Goal: Task Accomplishment & Management: Complete application form

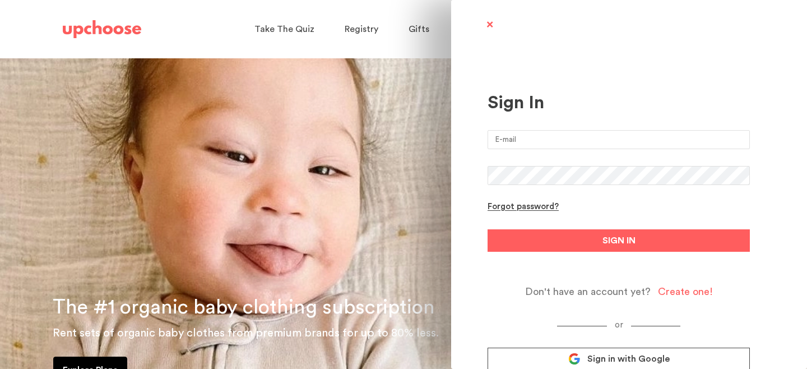
click at [519, 130] on input "email" at bounding box center [618, 139] width 262 height 19
type input "[EMAIL_ADDRESS][DOMAIN_NAME]"
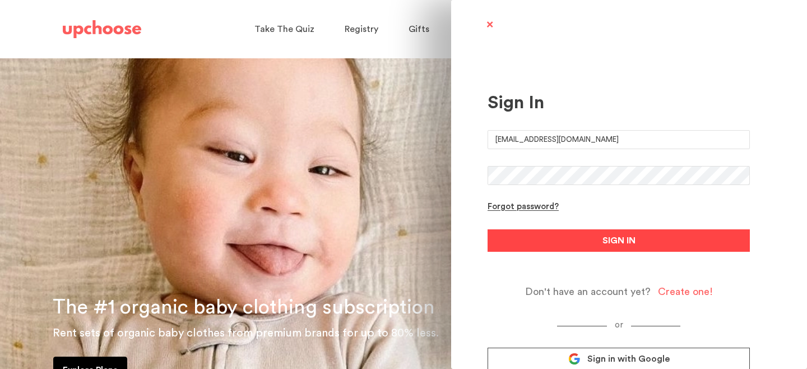
click at [569, 241] on button "SIGN IN" at bounding box center [618, 240] width 262 height 22
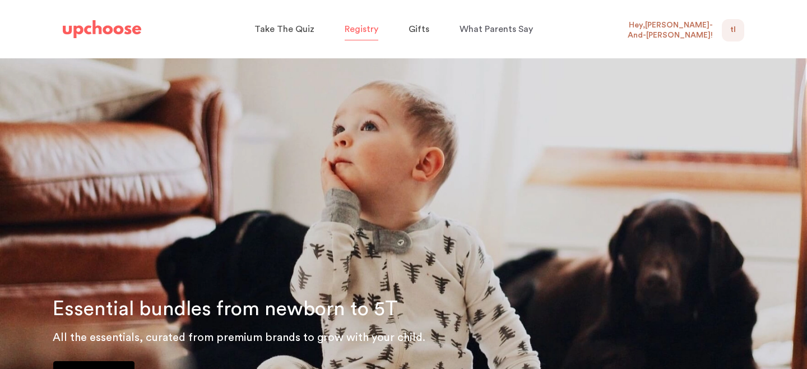
click at [366, 29] on span "Registry" at bounding box center [362, 29] width 34 height 9
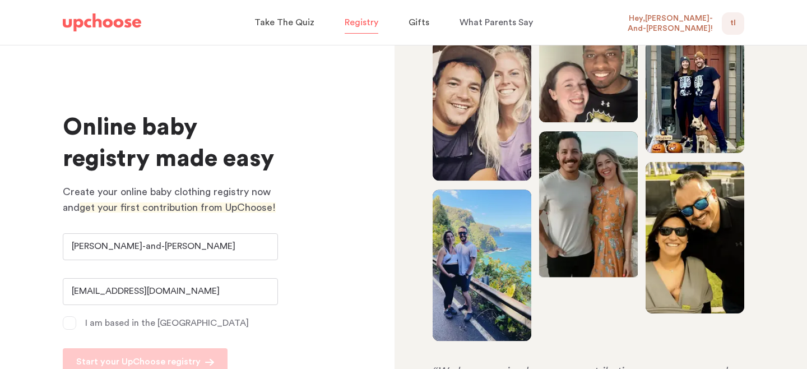
scroll to position [67, 0]
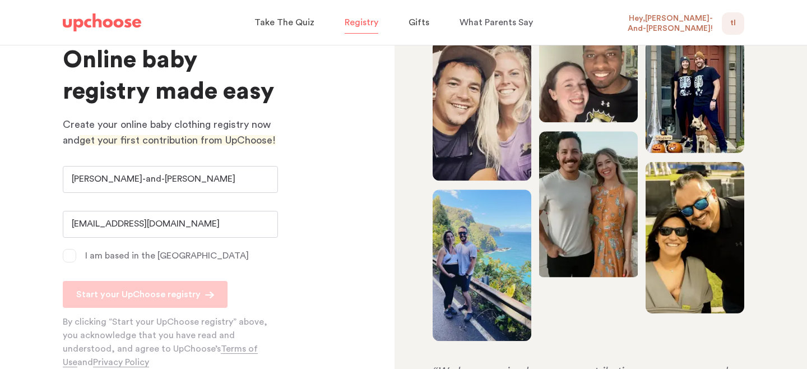
click at [678, 24] on div "Hey, [PERSON_NAME]-And-[PERSON_NAME] !" at bounding box center [667, 23] width 92 height 20
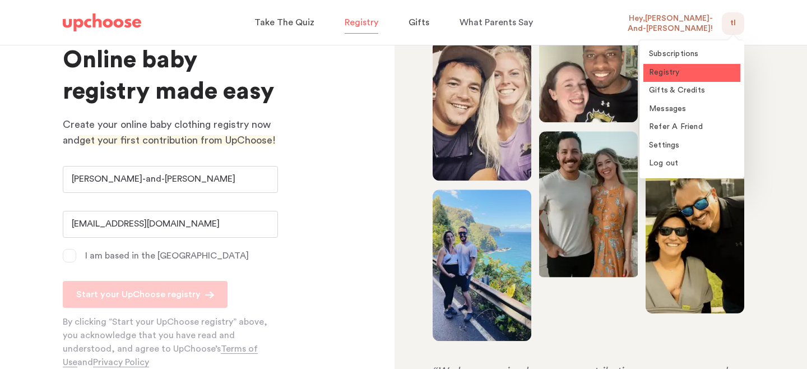
click at [671, 74] on span "Registry" at bounding box center [664, 72] width 31 height 8
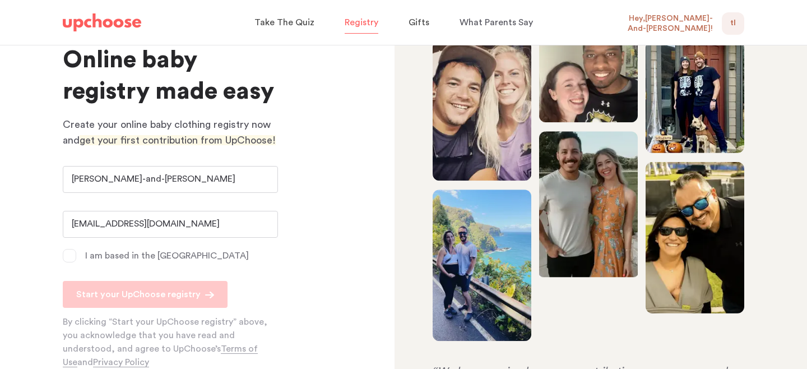
click at [733, 26] on span "TL" at bounding box center [733, 23] width 6 height 13
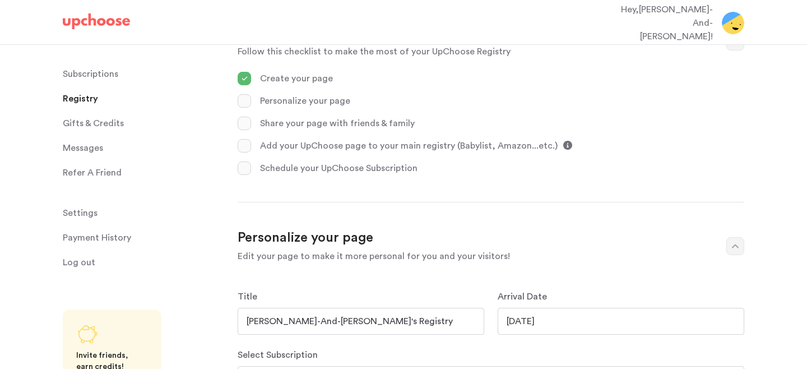
scroll to position [445, 0]
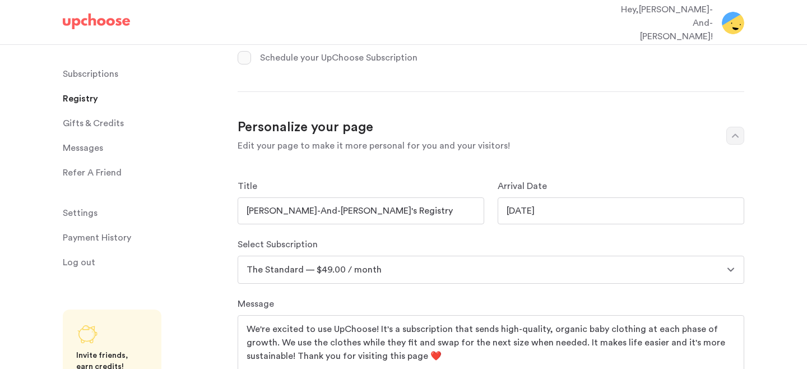
drag, startPoint x: 507, startPoint y: 178, endPoint x: 605, endPoint y: 181, distance: 97.5
click at [605, 197] on input "03/09/2026" at bounding box center [620, 210] width 247 height 27
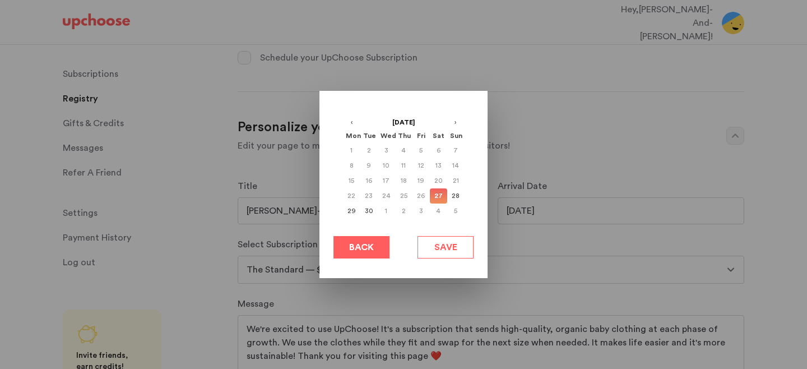
click at [560, 208] on div at bounding box center [403, 184] width 807 height 369
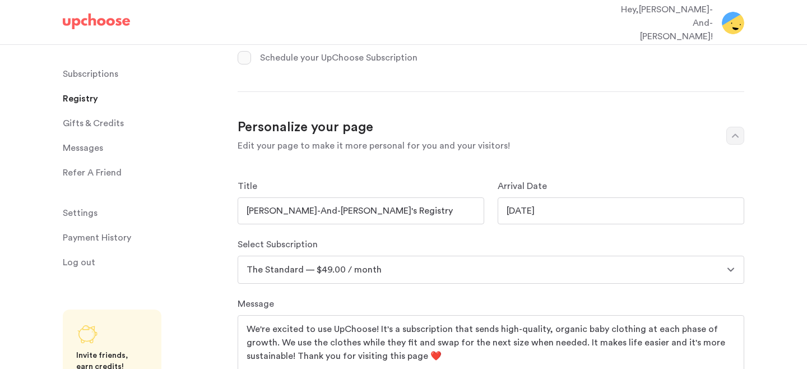
click at [524, 197] on input "03/09/2026" at bounding box center [620, 210] width 247 height 27
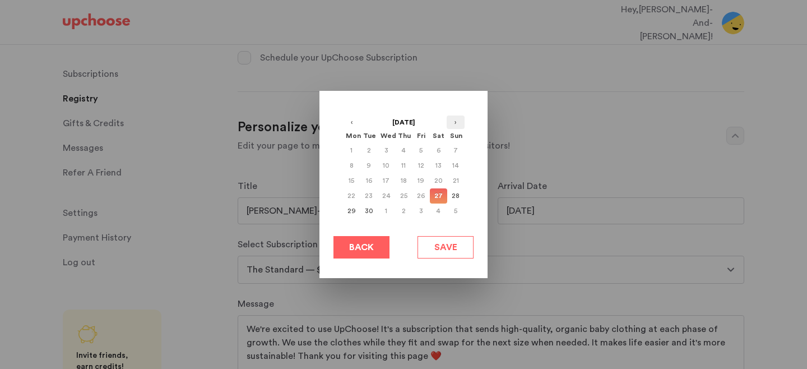
click at [455, 124] on button "›" at bounding box center [456, 121] width 18 height 13
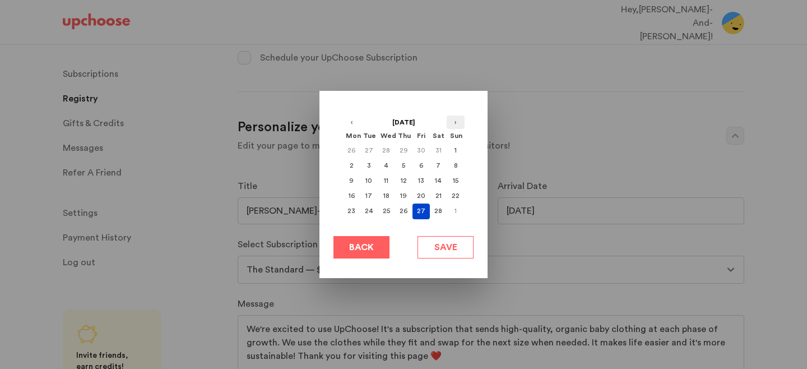
click at [455, 124] on button "›" at bounding box center [456, 121] width 18 height 13
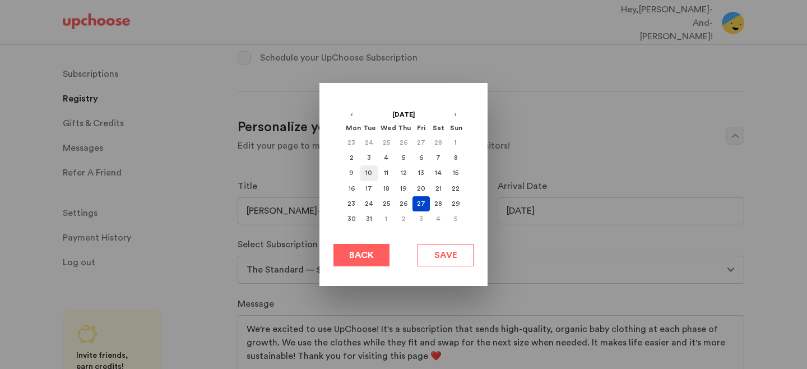
click at [371, 171] on div "10" at bounding box center [368, 172] width 17 height 15
click at [448, 254] on span "Save" at bounding box center [445, 254] width 23 height 13
type input "03/10/2026"
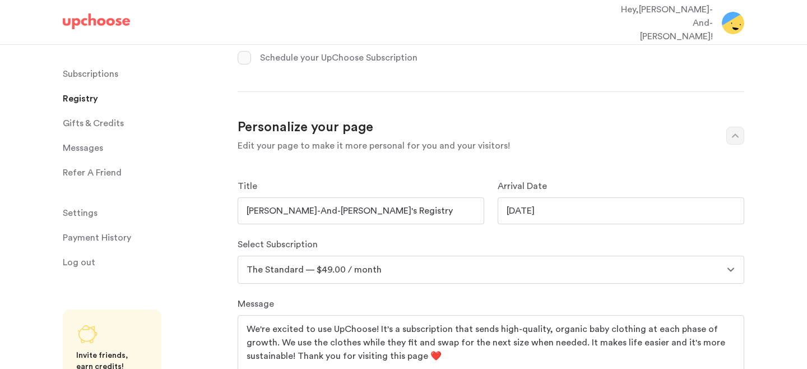
scroll to position [484, 0]
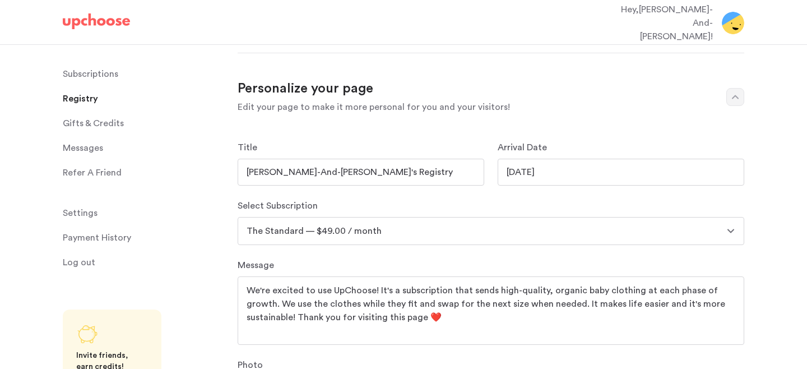
click at [404, 217] on select "The Full Set — $139.00 / month The Full Set — $89.00 / month The Standard — $99…" at bounding box center [491, 231] width 506 height 28
select select "29"
click at [238, 217] on select "The Full Set — $139.00 / month The Full Set — $89.00 / month The Standard — $99…" at bounding box center [491, 231] width 506 height 28
drag, startPoint x: 340, startPoint y: 252, endPoint x: 485, endPoint y: 289, distance: 149.7
click at [485, 289] on textarea "We're excited to use UpChoose! It's a subscription that sends high-quality, org…" at bounding box center [491, 310] width 489 height 54
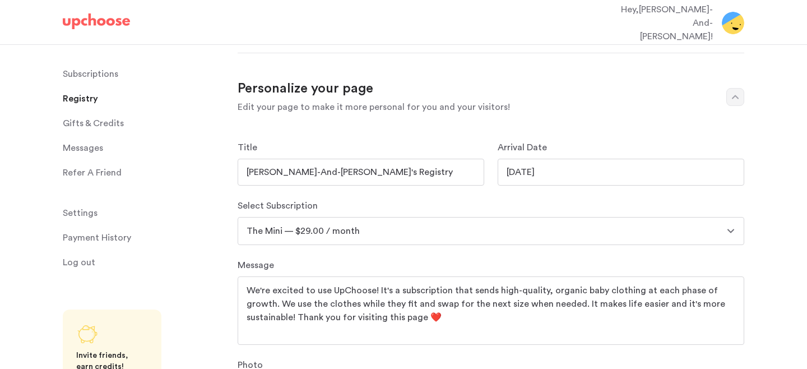
click at [485, 289] on textarea "We're excited to use UpChoose! It's a subscription that sends high-quality, org…" at bounding box center [491, 310] width 489 height 54
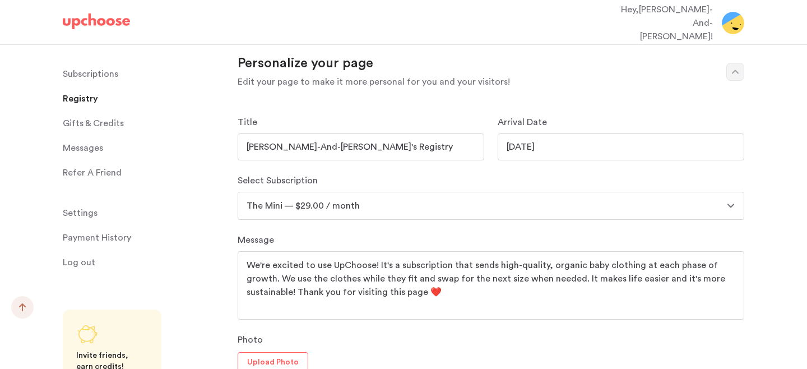
scroll to position [510, 0]
click at [546, 258] on textarea "We're excited to use UpChoose! It's a subscription that sends high-quality, org…" at bounding box center [491, 285] width 489 height 54
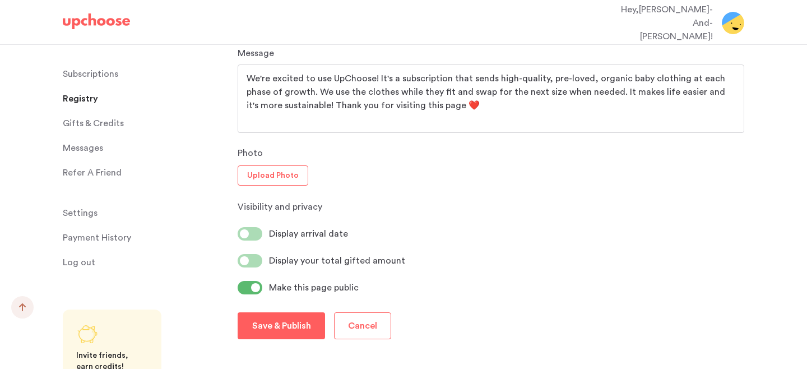
type textarea "We're excited to use UpChoose! It's a subscription that sends high-quality, pre…"
drag, startPoint x: 281, startPoint y: 249, endPoint x: 379, endPoint y: 256, distance: 98.3
click at [379, 281] on div "Make this page public" at bounding box center [491, 287] width 506 height 13
click at [343, 281] on p "Make this page public" at bounding box center [314, 287] width 90 height 13
click at [300, 319] on p "Save & Publish" at bounding box center [281, 325] width 59 height 13
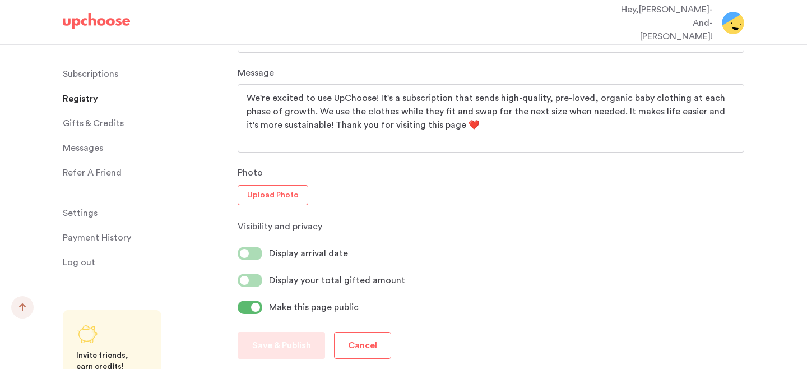
scroll to position [701, 0]
